Goal: Information Seeking & Learning: Learn about a topic

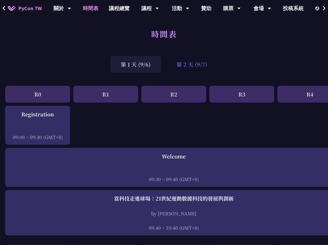
click at [189, 68] on div "第 2 天 (9/7)" at bounding box center [191, 64] width 51 height 17
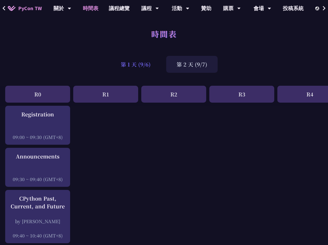
click at [137, 66] on div "第 1 天 (9/6)" at bounding box center [136, 64] width 51 height 17
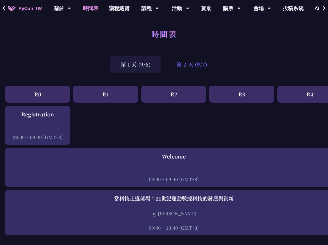
click at [199, 61] on div "第 2 天 (9/7)" at bounding box center [191, 64] width 51 height 17
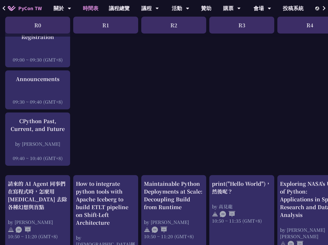
scroll to position [52, 0]
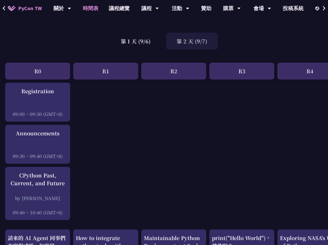
scroll to position [0, 0]
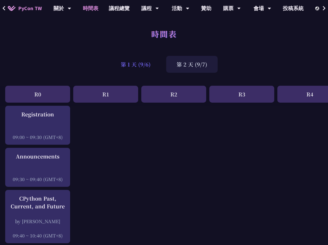
click at [135, 65] on div "第 1 天 (9/6)" at bounding box center [136, 64] width 51 height 17
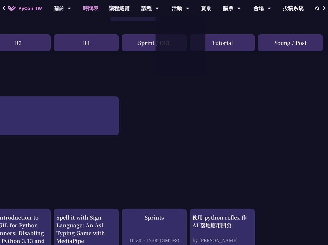
scroll to position [0, 224]
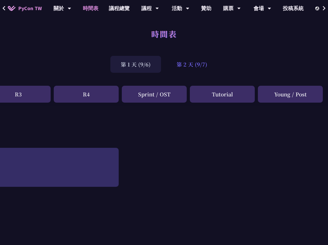
click at [194, 66] on div "第 2 天 (9/7)" at bounding box center [191, 64] width 51 height 17
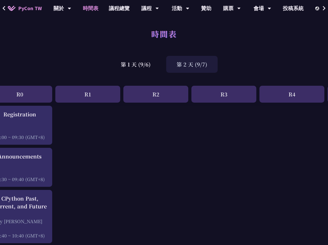
scroll to position [0, 0]
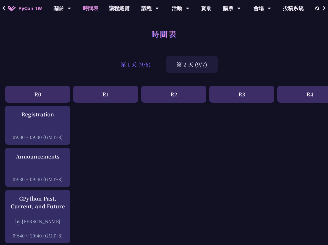
click at [150, 67] on div "第 1 天 (9/6)" at bounding box center [136, 64] width 51 height 17
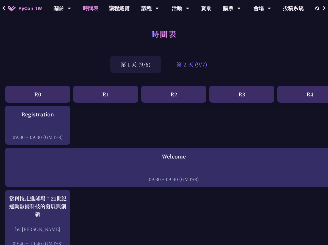
click at [191, 65] on div "第 2 天 (9/7)" at bounding box center [191, 64] width 51 height 17
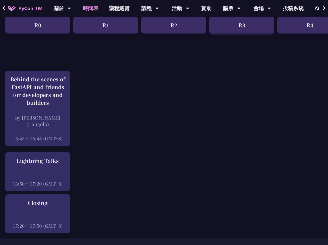
scroll to position [670, 0]
